Goal: Task Accomplishment & Management: Manage account settings

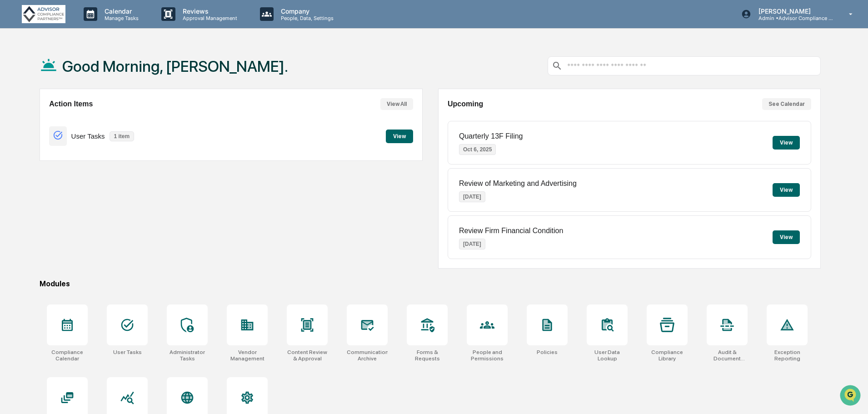
click at [402, 136] on button "View" at bounding box center [399, 137] width 27 height 14
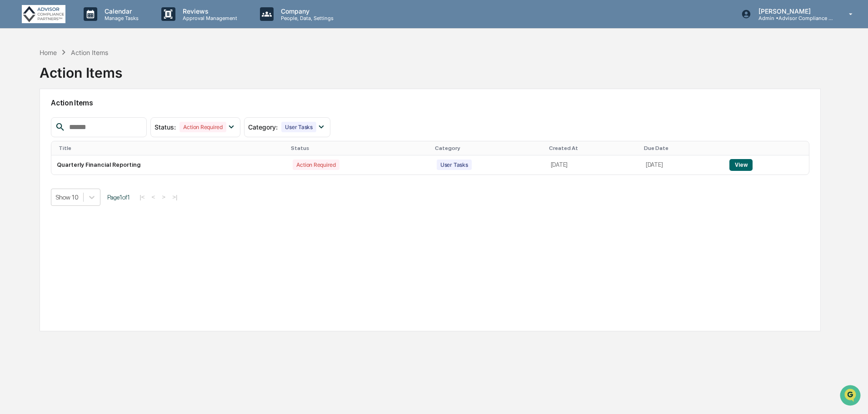
click at [743, 164] on button "View" at bounding box center [741, 165] width 23 height 12
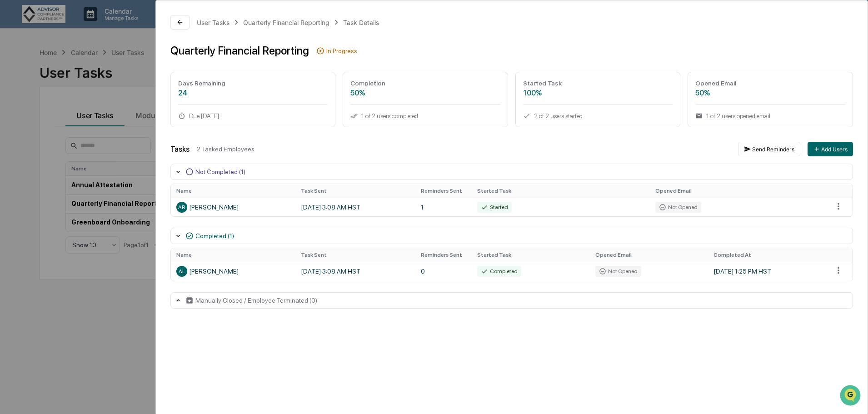
click at [175, 23] on button at bounding box center [179, 22] width 19 height 15
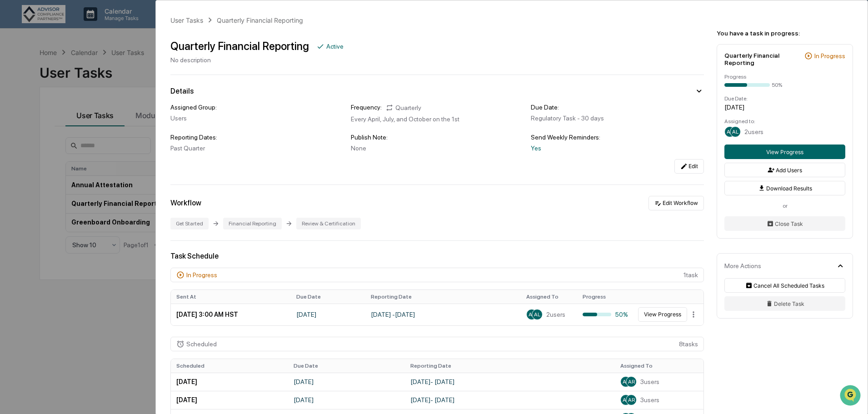
click at [73, 300] on div "User Tasks Quarterly Financial Reporting Quarterly Financial Reporting Active N…" at bounding box center [434, 207] width 868 height 414
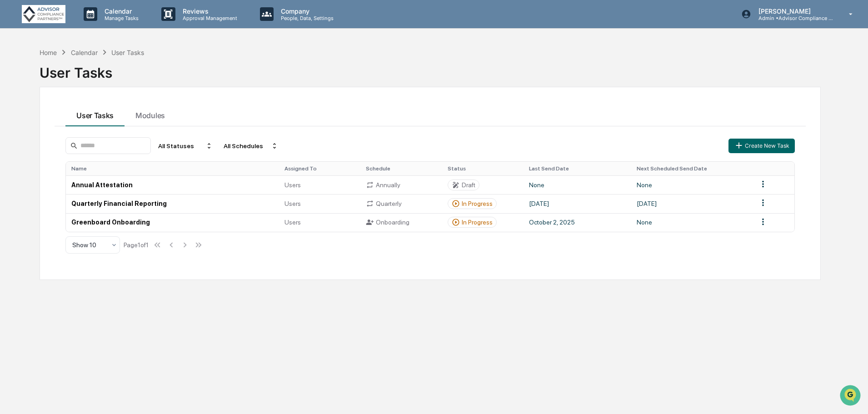
click at [206, 221] on td "Greenboard Onboarding" at bounding box center [172, 222] width 213 height 19
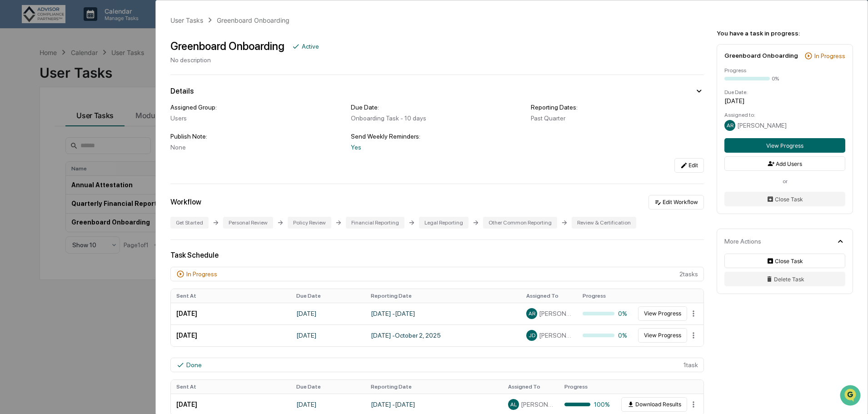
click at [439, 335] on td "[DATE] - [DATE]" at bounding box center [442, 336] width 155 height 22
click at [488, 342] on td "[DATE] - [DATE]" at bounding box center [442, 336] width 155 height 22
click at [645, 338] on button "View Progress" at bounding box center [662, 335] width 49 height 15
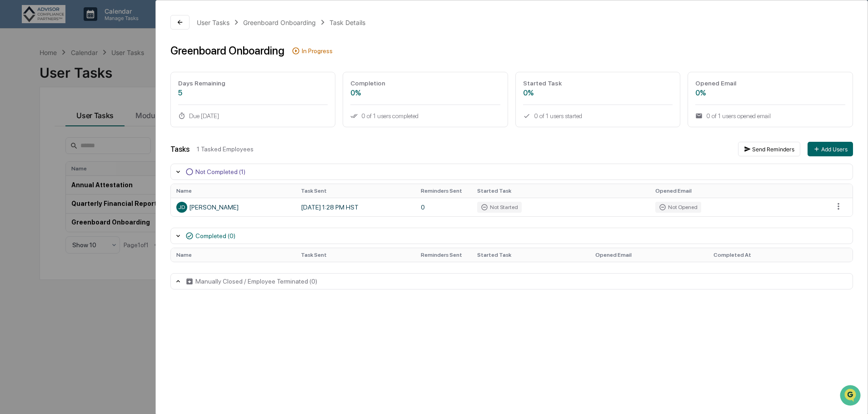
click at [171, 21] on button at bounding box center [179, 22] width 19 height 15
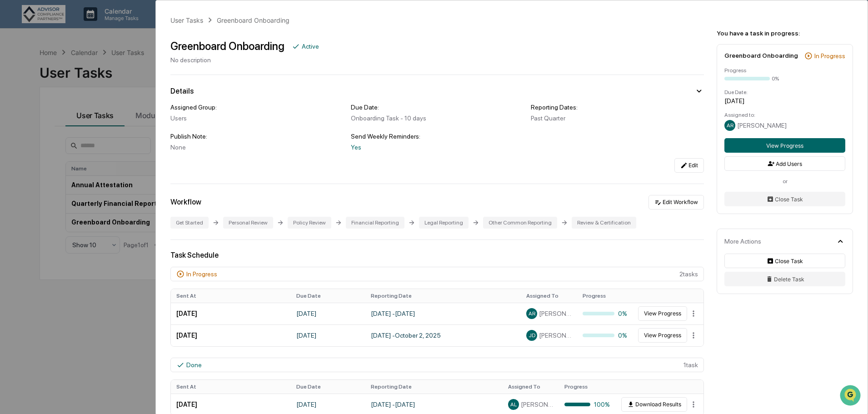
click at [85, 313] on div "User Tasks Greenboard Onboarding Greenboard Onboarding Active No description De…" at bounding box center [434, 207] width 868 height 414
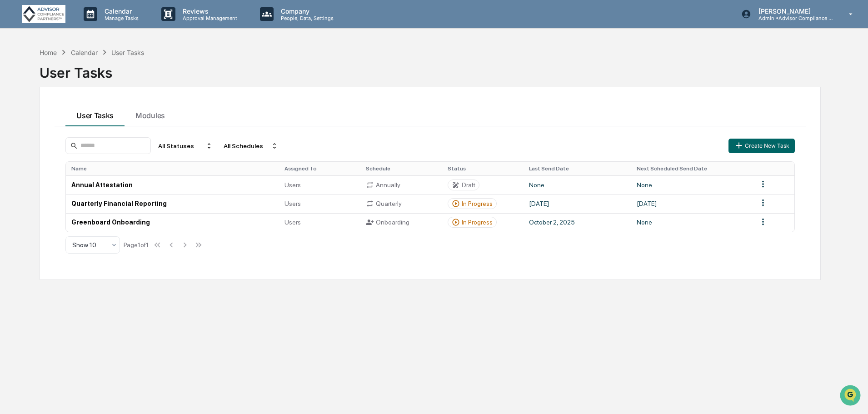
click at [50, 51] on div "Home" at bounding box center [48, 53] width 17 height 8
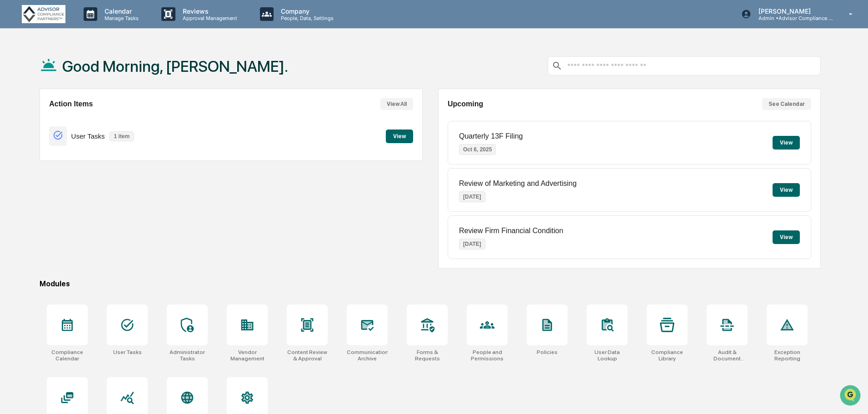
click at [836, 18] on p "Admin • Advisor Compliance Partners" at bounding box center [793, 18] width 85 height 6
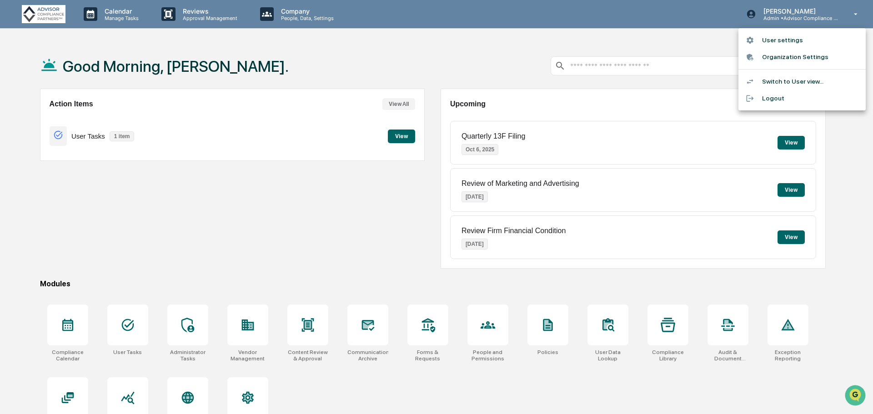
click at [477, 61] on div at bounding box center [436, 207] width 873 height 414
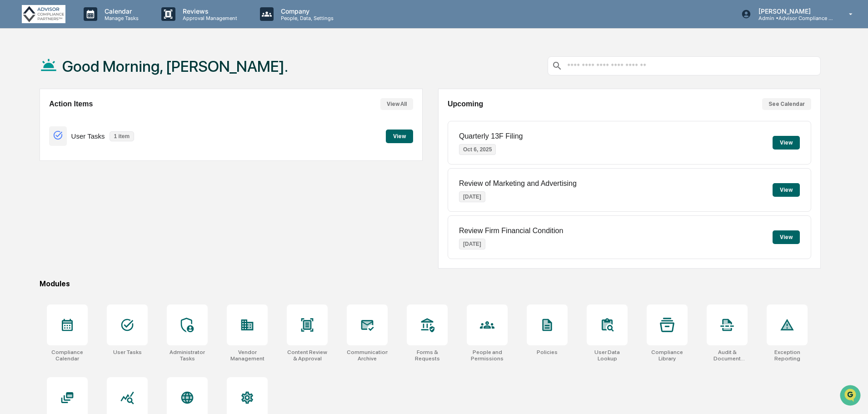
click at [828, 11] on p "[PERSON_NAME]" at bounding box center [793, 11] width 85 height 8
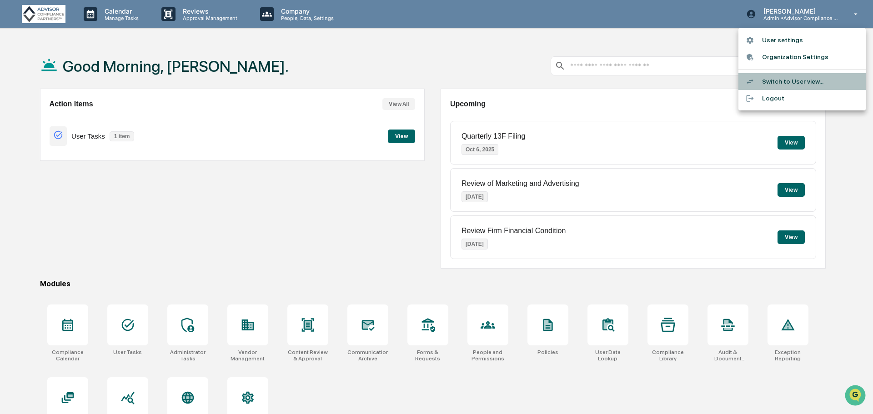
click at [794, 80] on li "Switch to User view..." at bounding box center [801, 81] width 127 height 17
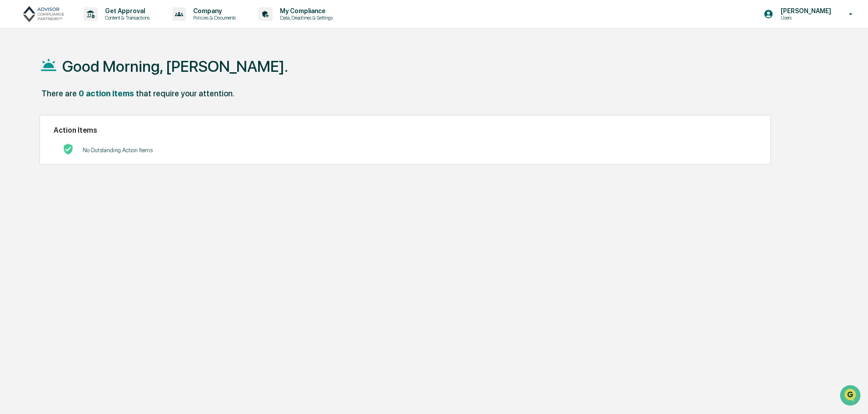
click at [828, 15] on p "Users" at bounding box center [805, 18] width 62 height 6
click at [791, 47] on li "Switch to Admin view..." at bounding box center [801, 46] width 127 height 17
